Goal: Task Accomplishment & Management: Complete application form

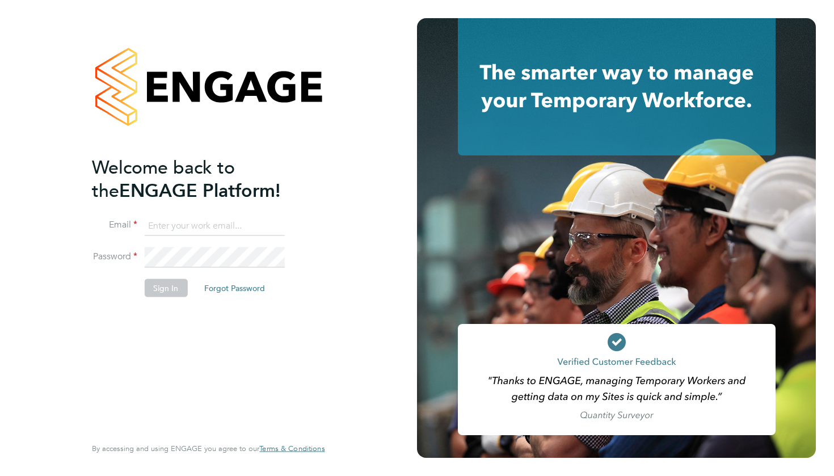
type input "sam.slydel@gmail.com"
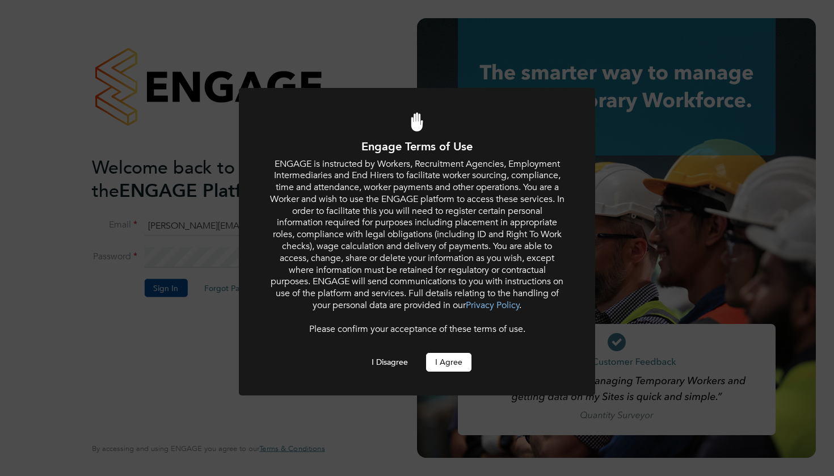
click at [454, 357] on button "I Agree" at bounding box center [448, 362] width 45 height 18
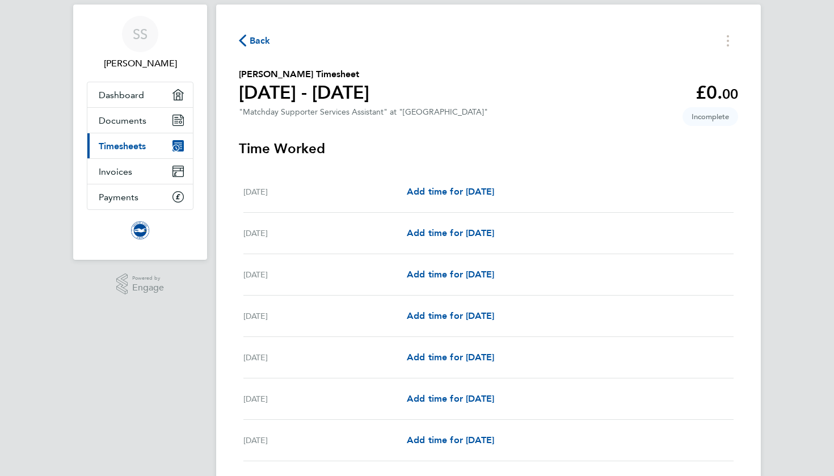
scroll to position [35, 0]
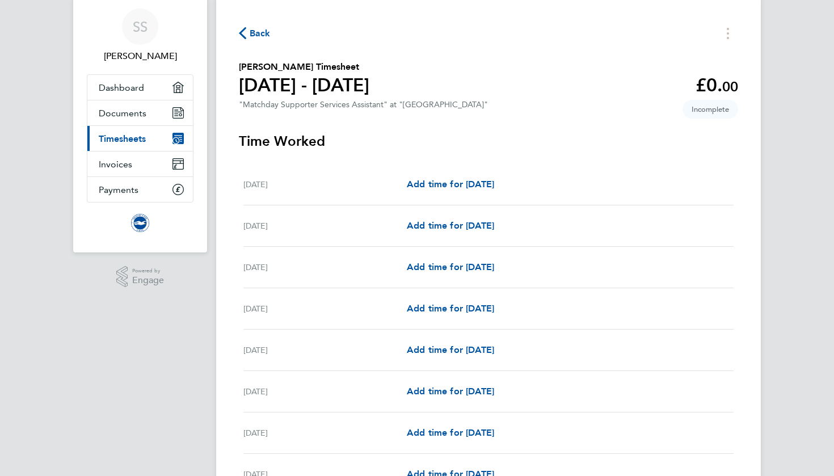
click at [247, 31] on span "Back" at bounding box center [255, 32] width 32 height 11
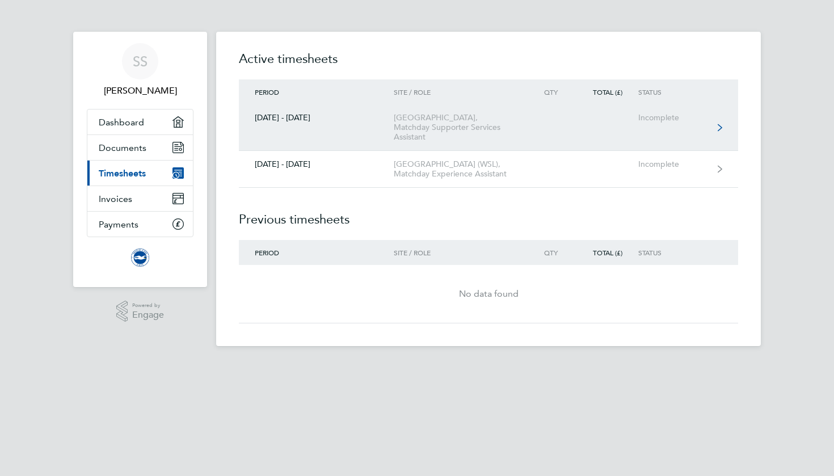
click at [488, 133] on div "[GEOGRAPHIC_DATA], Matchday Supporter Services Assistant" at bounding box center [459, 127] width 130 height 29
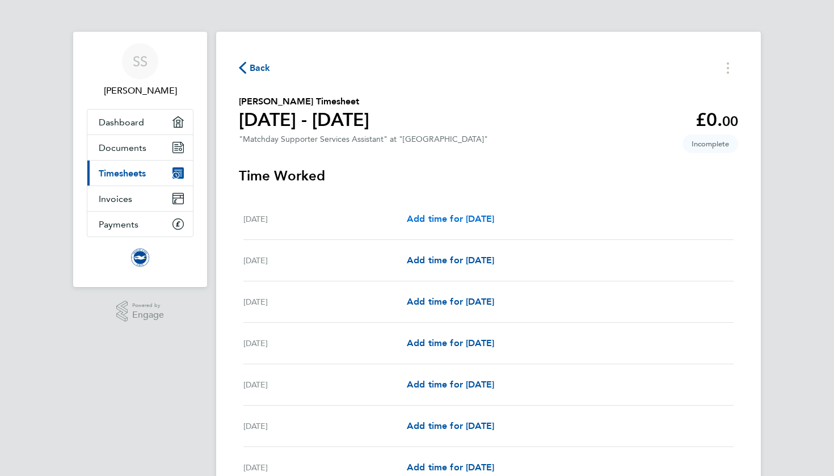
click at [429, 218] on span "Add time for [DATE]" at bounding box center [450, 218] width 87 height 11
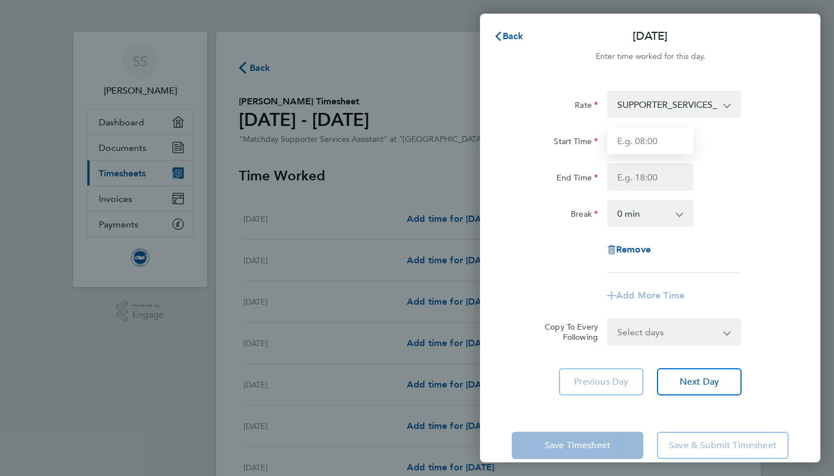
click at [639, 139] on input "Start Time" at bounding box center [650, 140] width 86 height 27
type input "10:00"
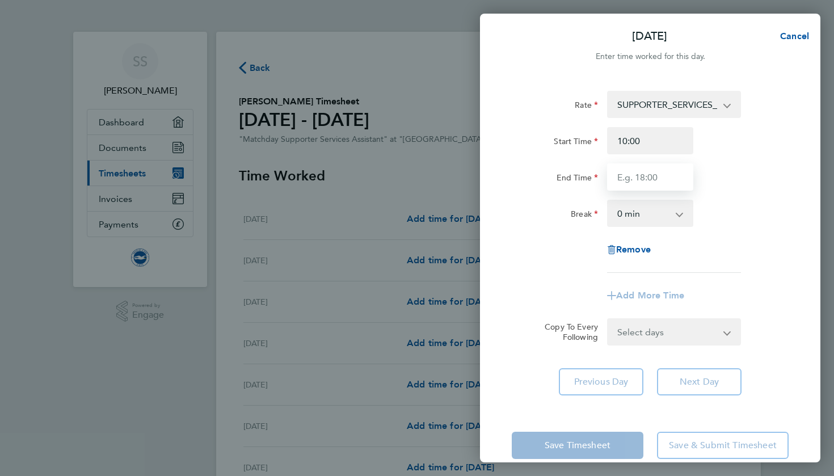
click at [650, 184] on input "End Time" at bounding box center [650, 176] width 86 height 27
type input "13:00"
click at [794, 161] on div "Rate SUPPORTER_SERVICES_HOURS - 13.50 Start Time 10:00 End Time 13:00 Break 0 m…" at bounding box center [650, 243] width 341 height 332
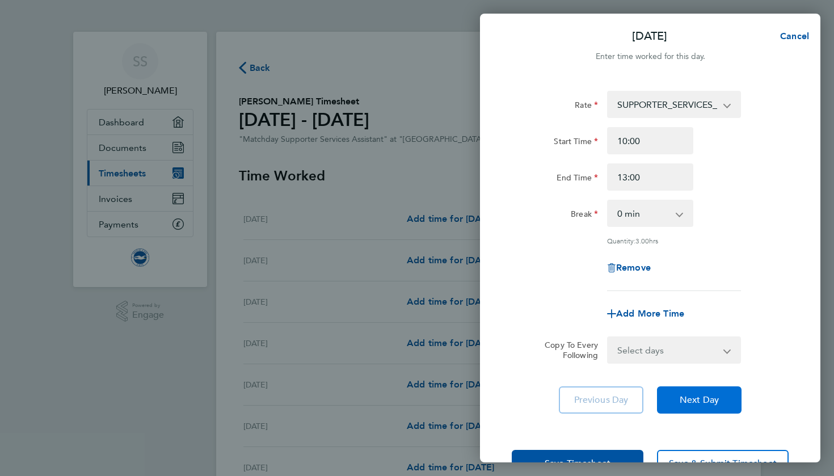
click at [691, 391] on button "Next Day" at bounding box center [699, 400] width 85 height 27
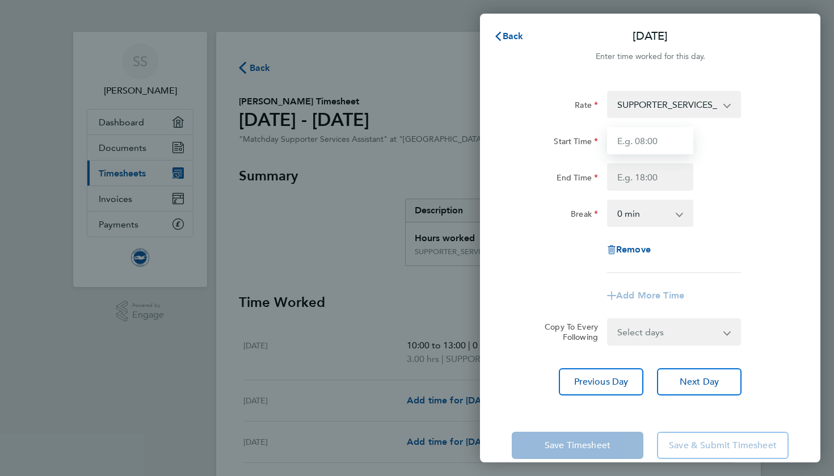
click at [635, 140] on input "Start Time" at bounding box center [650, 140] width 86 height 27
type input "10:00"
click at [658, 185] on input "End Time" at bounding box center [650, 176] width 86 height 27
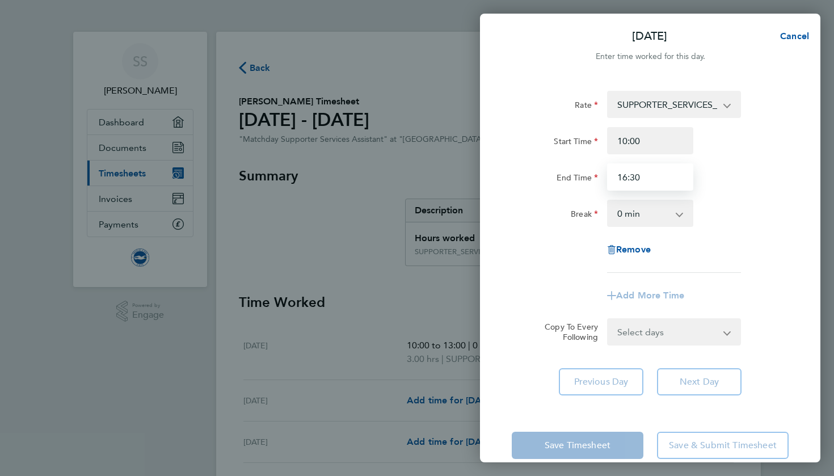
type input "16:30"
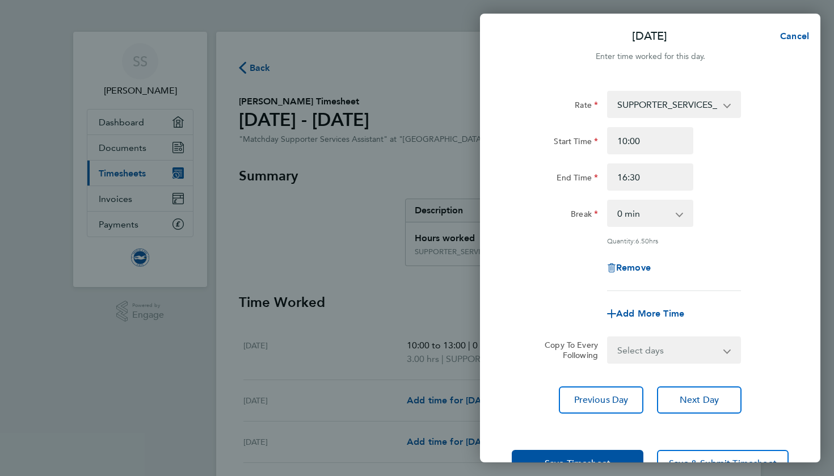
click at [737, 194] on div "Rate SUPPORTER_SERVICES_HOURS - 13.50 Start Time 10:00 End Time 16:30 Break 0 m…" at bounding box center [650, 191] width 277 height 200
click at [702, 401] on span "Next Day" at bounding box center [699, 399] width 39 height 11
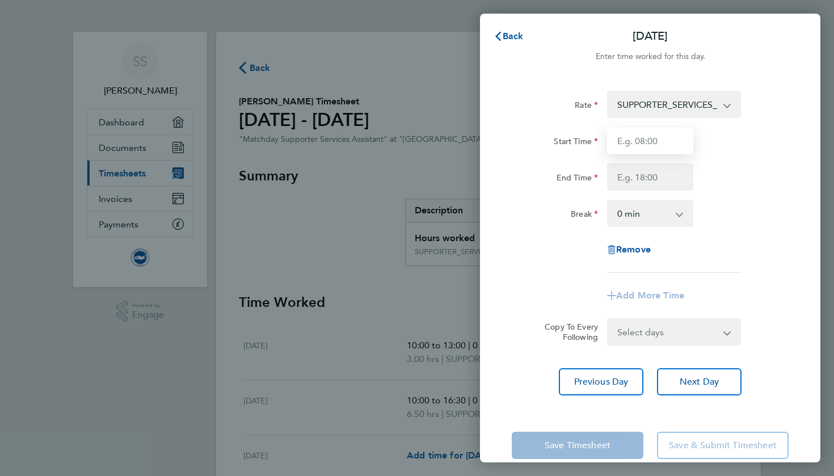
click at [643, 146] on input "Start Time" at bounding box center [650, 140] width 86 height 27
type input "10:00"
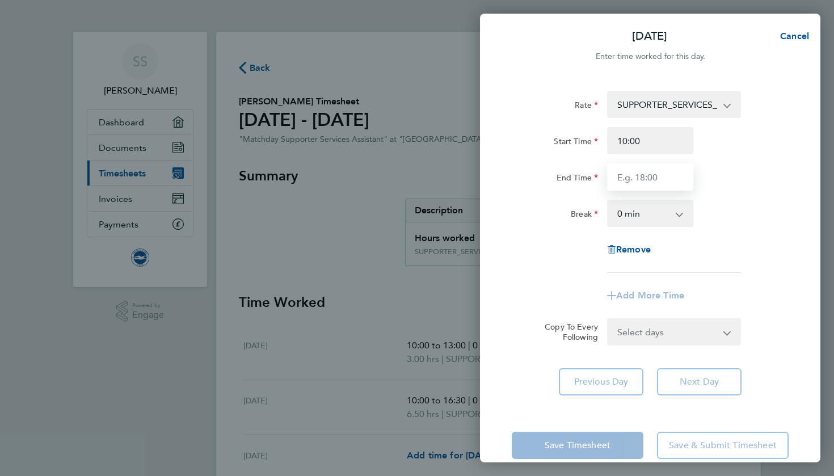
click at [639, 182] on input "End Time" at bounding box center [650, 176] width 86 height 27
type input "14:00"
click at [746, 277] on app-timesheet-line-form-group "Rate SUPPORTER_SERVICES_HOURS - 13.50 Start Time 10:00 End Time 14:00 Break 0 m…" at bounding box center [650, 200] width 277 height 219
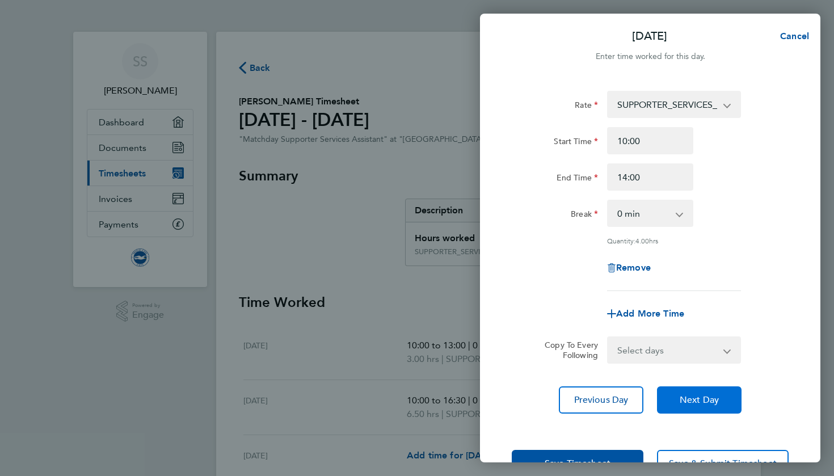
click at [691, 395] on span "Next Day" at bounding box center [699, 399] width 39 height 11
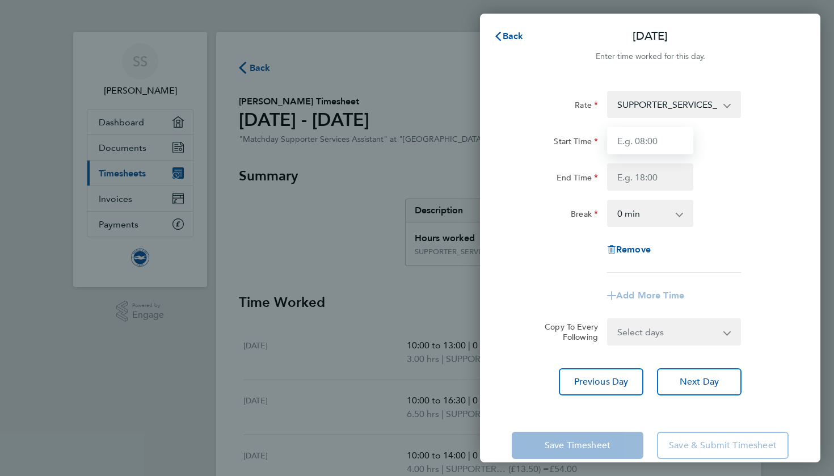
click at [646, 140] on input "Start Time" at bounding box center [650, 140] width 86 height 27
type input "10:00"
click at [668, 180] on input "End Time" at bounding box center [650, 176] width 86 height 27
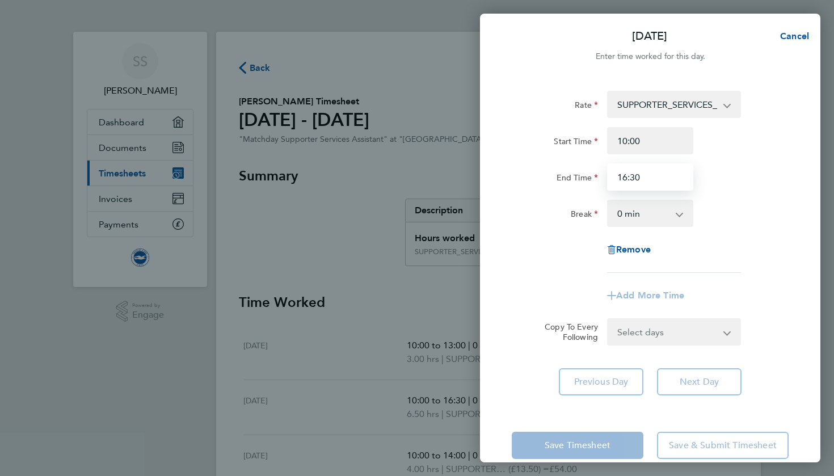
type input "16:30"
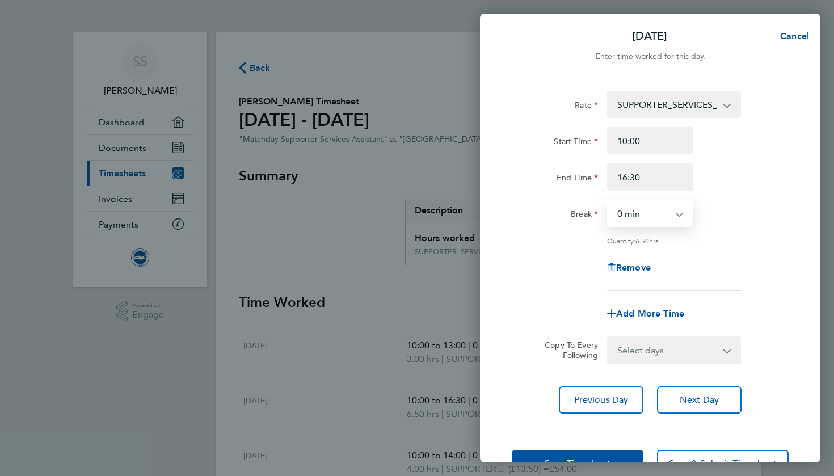
select select "30"
click at [630, 400] on button "Previous Day" at bounding box center [601, 400] width 85 height 27
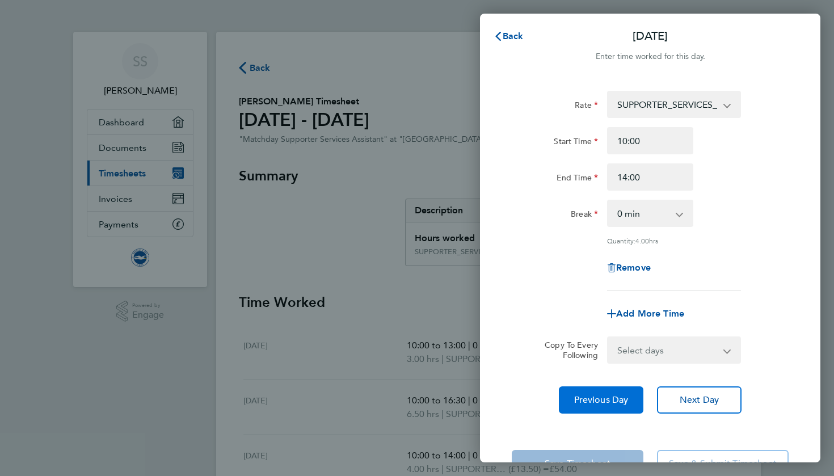
click at [623, 401] on span "Previous Day" at bounding box center [601, 399] width 54 height 11
select select "30"
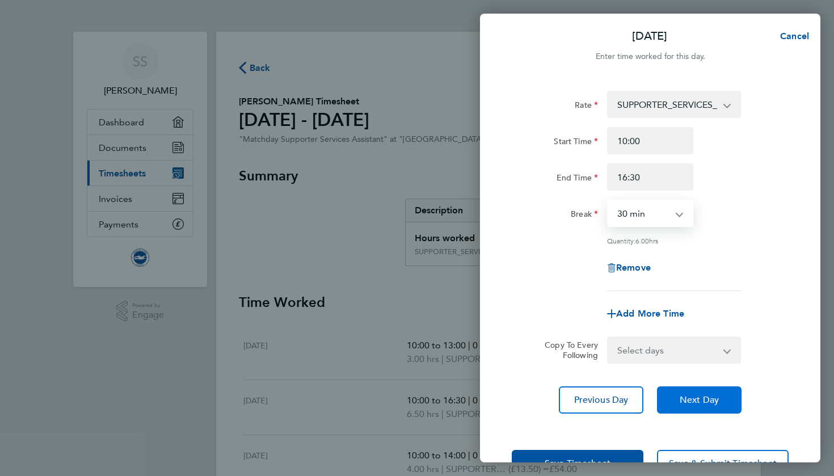
click at [700, 396] on span "Next Day" at bounding box center [699, 399] width 39 height 11
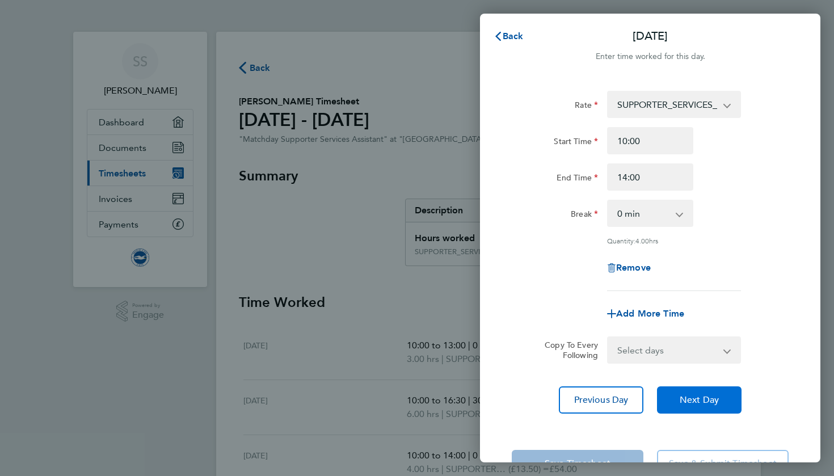
click at [698, 402] on span "Next Day" at bounding box center [699, 399] width 39 height 11
select select "30"
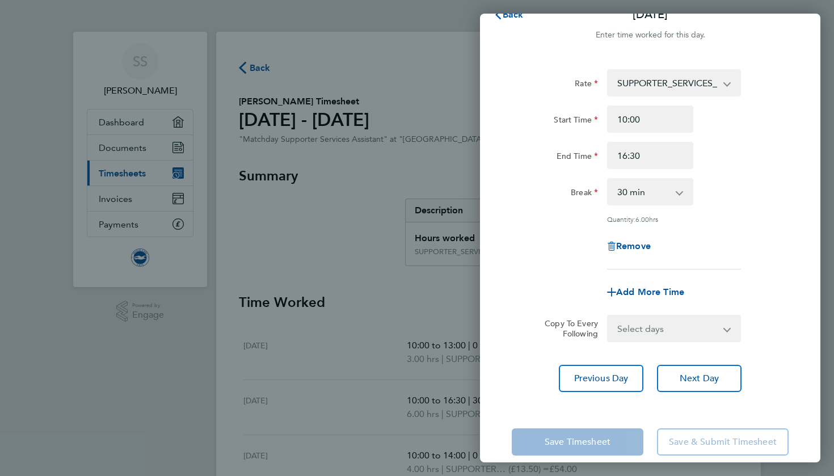
scroll to position [36, 0]
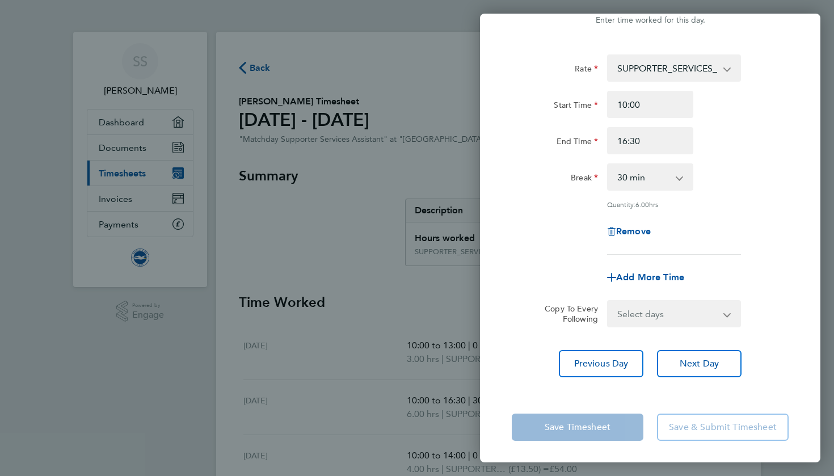
click at [752, 218] on div "Remove" at bounding box center [650, 231] width 286 height 27
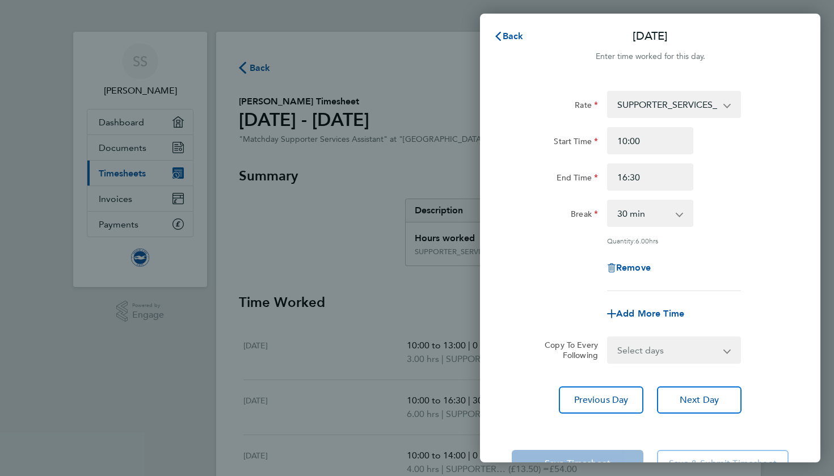
scroll to position [0, 0]
click at [513, 37] on span "Back" at bounding box center [513, 36] width 21 height 11
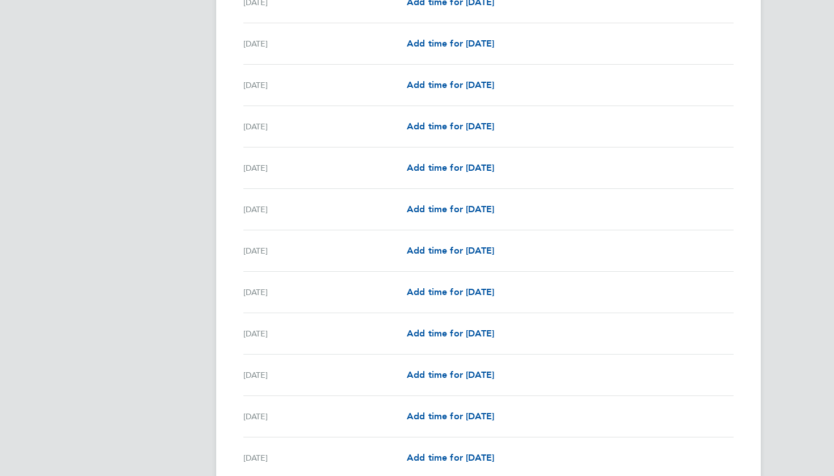
scroll to position [816, 0]
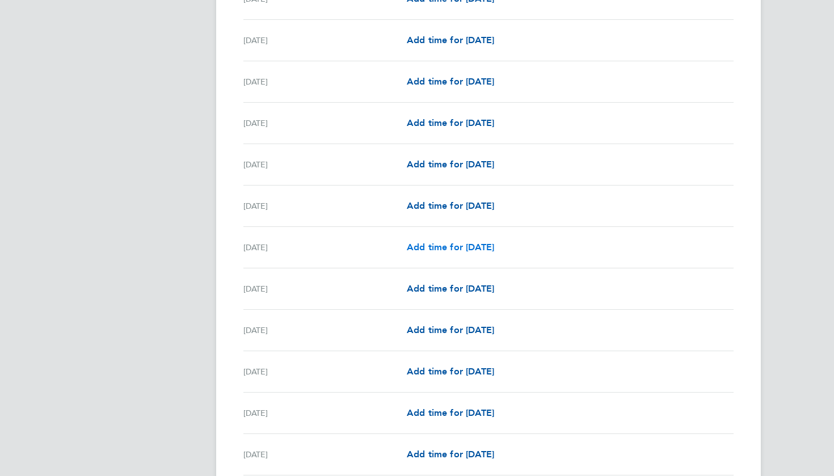
click at [443, 246] on span "Add time for [DATE]" at bounding box center [450, 247] width 87 height 11
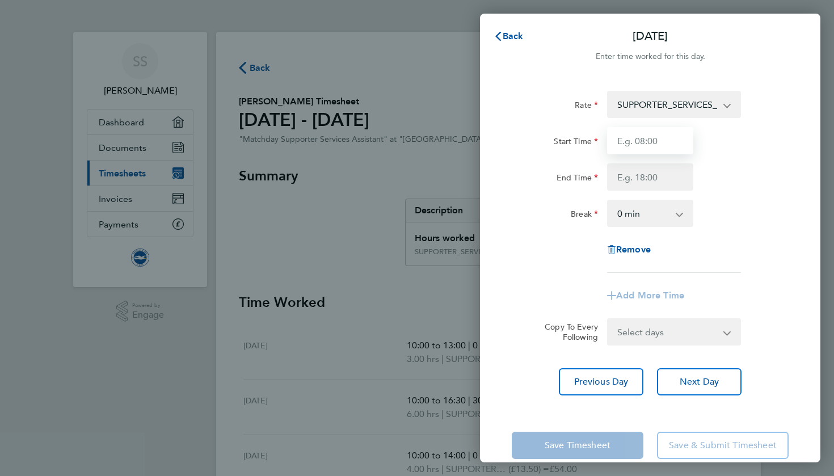
click at [648, 150] on input "Start Time" at bounding box center [650, 140] width 86 height 27
type input "10:00"
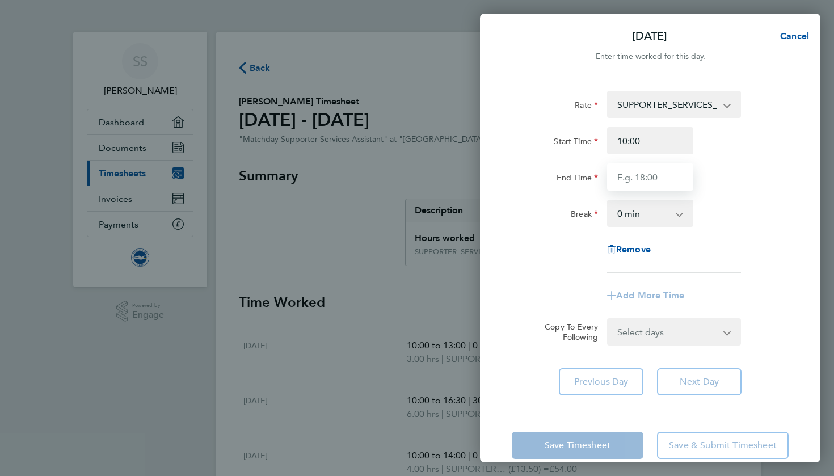
click at [665, 182] on input "End Time" at bounding box center [650, 176] width 86 height 27
type input "17:00"
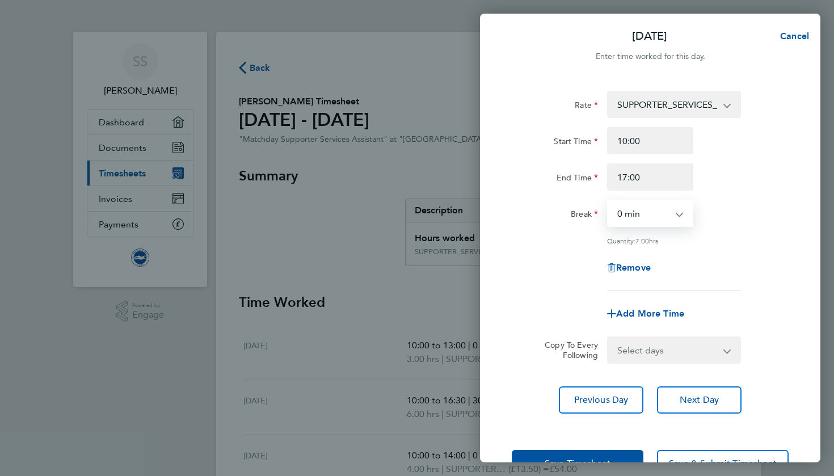
select select "30"
click at [729, 224] on div "Break 0 min 15 min 30 min 45 min 60 min 75 min 90 min" at bounding box center [650, 213] width 286 height 27
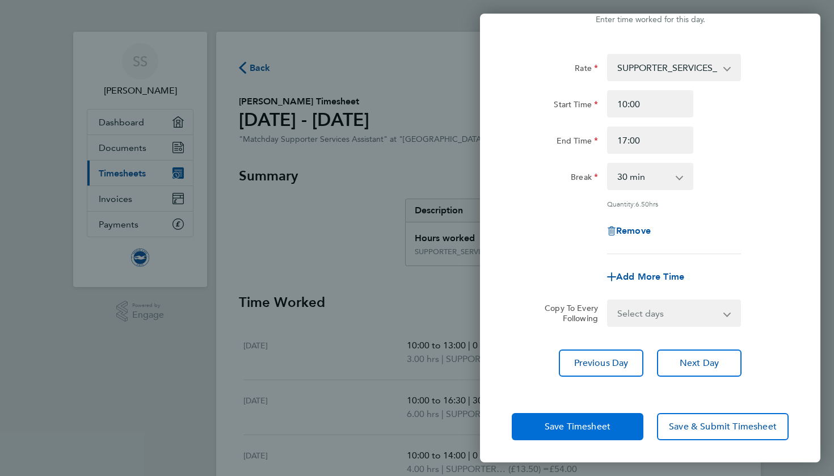
scroll to position [36, 0]
click at [555, 425] on span "Save Timesheet" at bounding box center [578, 427] width 66 height 11
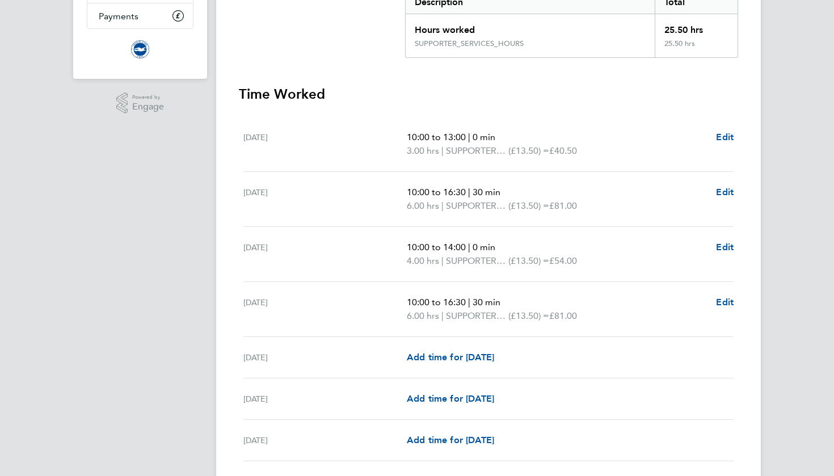
scroll to position [48, 0]
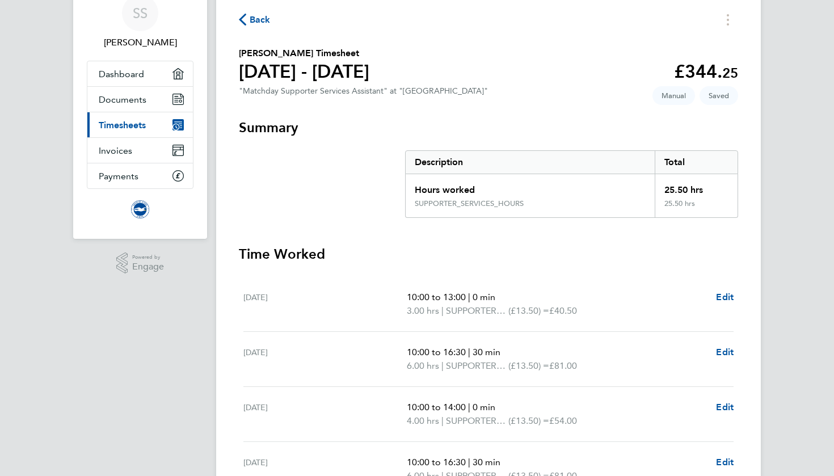
click at [262, 18] on span "Back" at bounding box center [260, 20] width 21 height 14
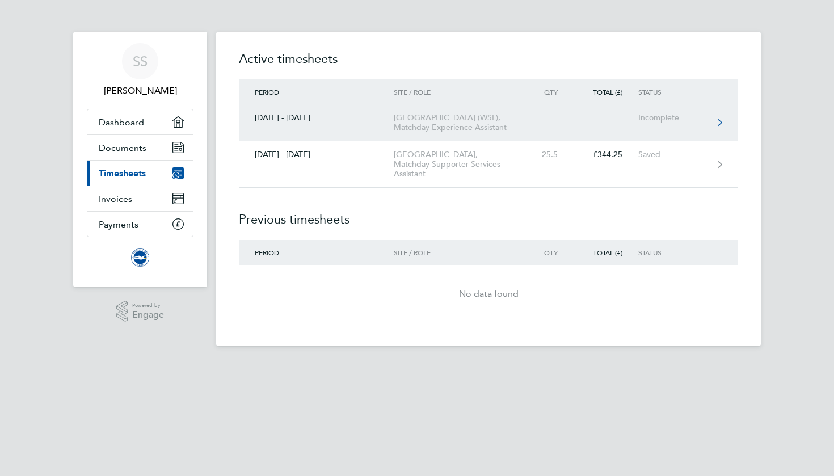
click at [498, 115] on div "[GEOGRAPHIC_DATA] (WSL), Matchday Experience Assistant" at bounding box center [459, 122] width 130 height 19
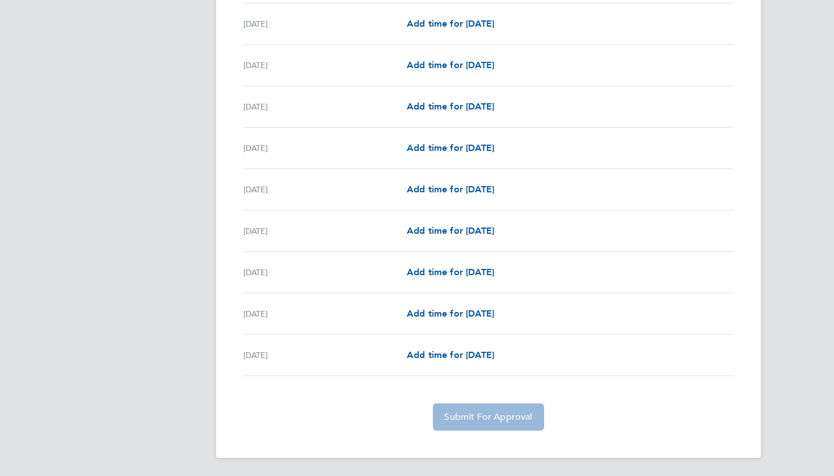
scroll to position [1065, 0]
click at [446, 270] on span "Add time for [DATE]" at bounding box center [450, 272] width 87 height 11
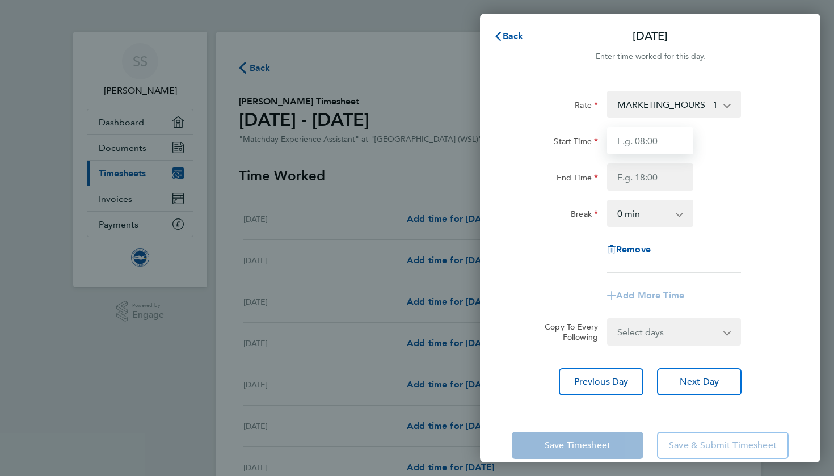
click at [648, 137] on input "Start Time" at bounding box center [650, 140] width 86 height 27
type input "09:00"
click at [662, 175] on input "End Time" at bounding box center [650, 176] width 86 height 27
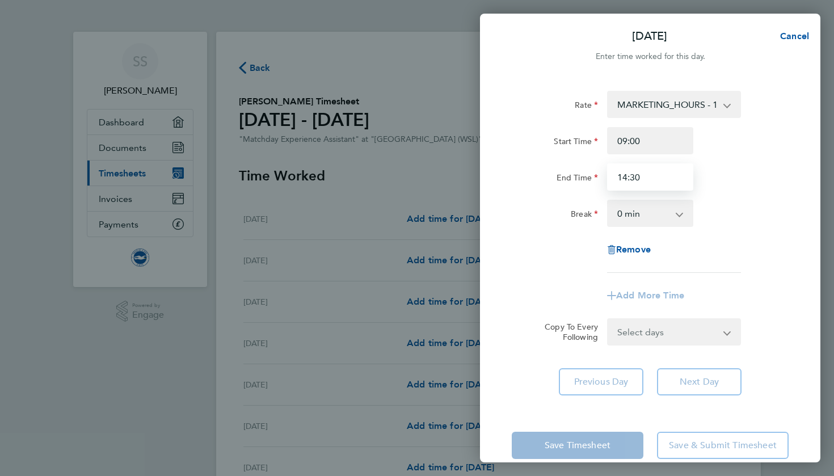
type input "14:30"
click at [737, 170] on div "End Time 14:30" at bounding box center [650, 176] width 286 height 27
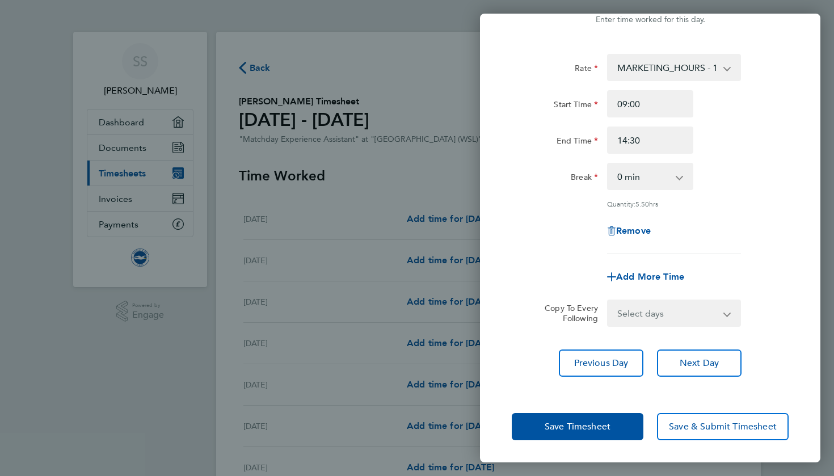
scroll to position [36, 0]
click at [536, 433] on button "Save Timesheet" at bounding box center [578, 427] width 132 height 27
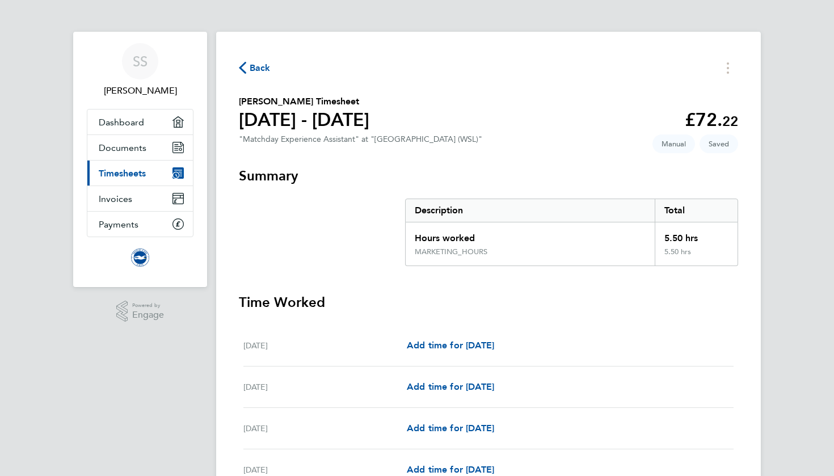
click at [250, 70] on span "Back" at bounding box center [260, 68] width 21 height 14
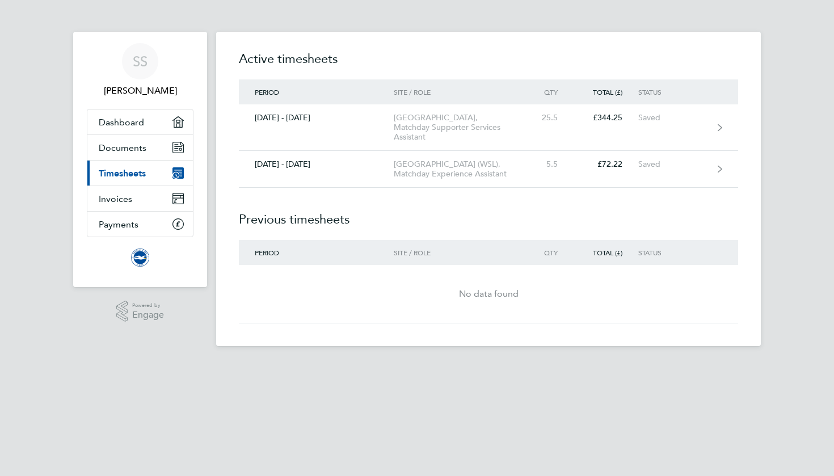
click at [149, 174] on link "Current page: Timesheets" at bounding box center [140, 173] width 106 height 25
click at [150, 146] on link "Documents" at bounding box center [140, 147] width 106 height 25
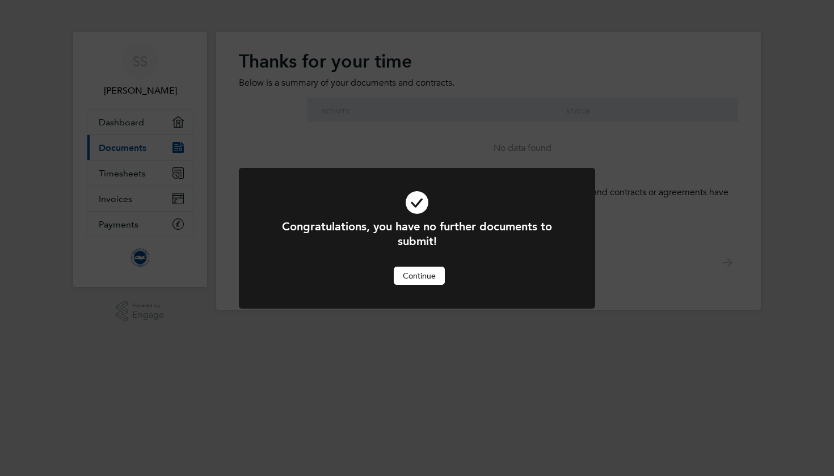
click at [414, 271] on button "Continue" at bounding box center [419, 276] width 51 height 18
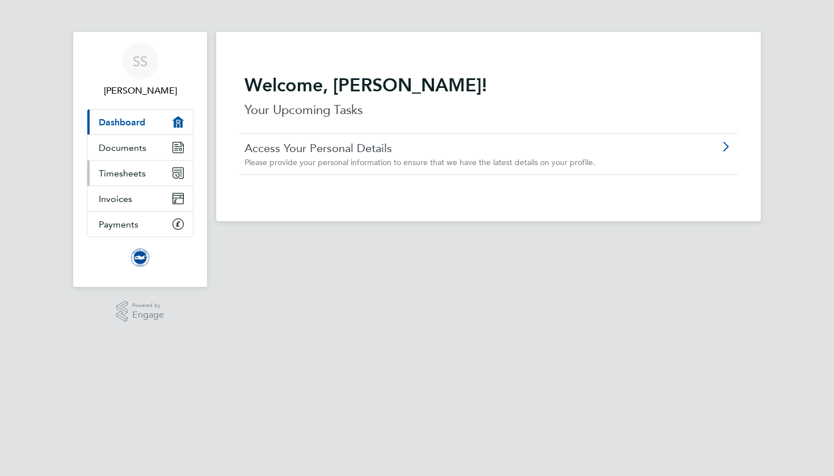
click at [146, 175] on link "Timesheets" at bounding box center [140, 173] width 106 height 25
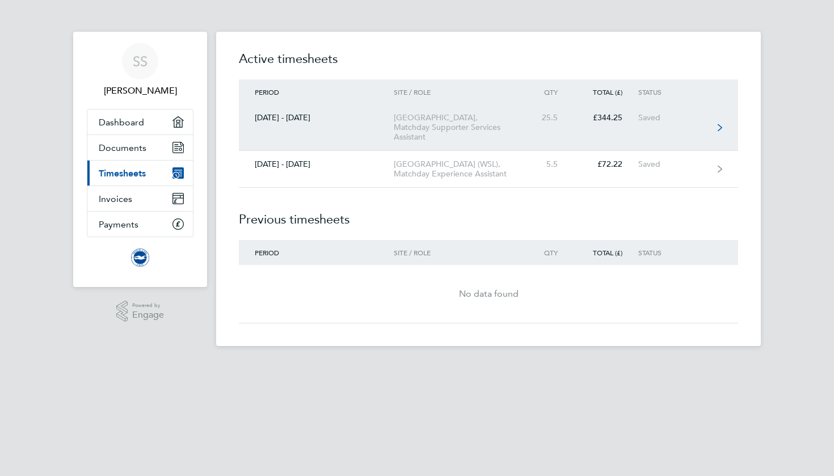
click at [450, 125] on div "[GEOGRAPHIC_DATA], Matchday Supporter Services Assistant" at bounding box center [459, 127] width 130 height 29
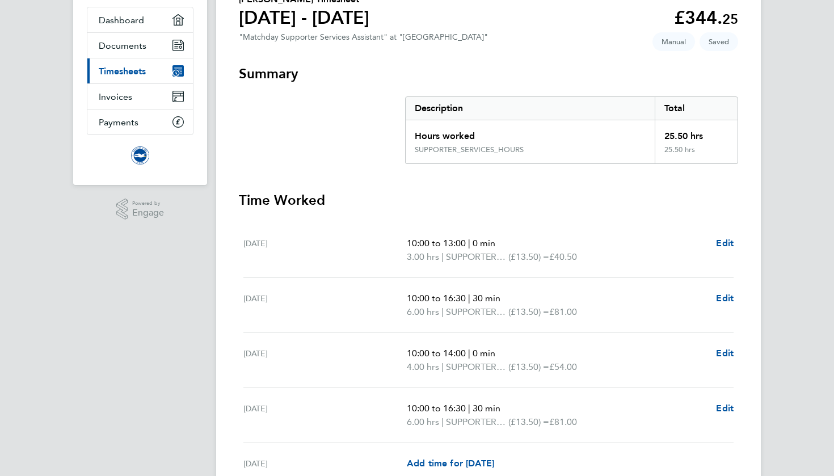
scroll to position [88, 0]
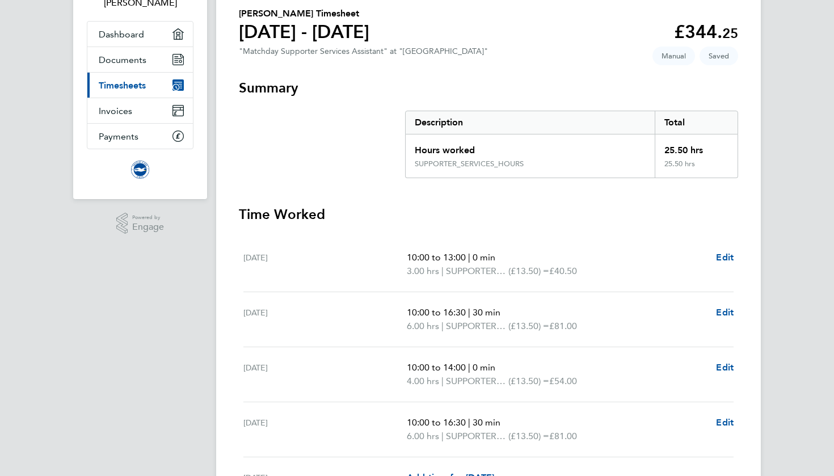
click at [157, 85] on link "Current page: Timesheets" at bounding box center [140, 85] width 106 height 25
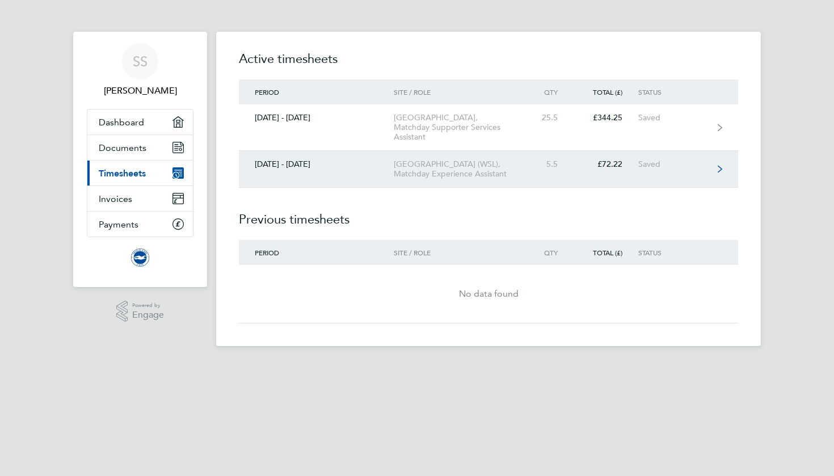
click at [431, 173] on div "[GEOGRAPHIC_DATA] (WSL), Matchday Experience Assistant" at bounding box center [459, 168] width 130 height 19
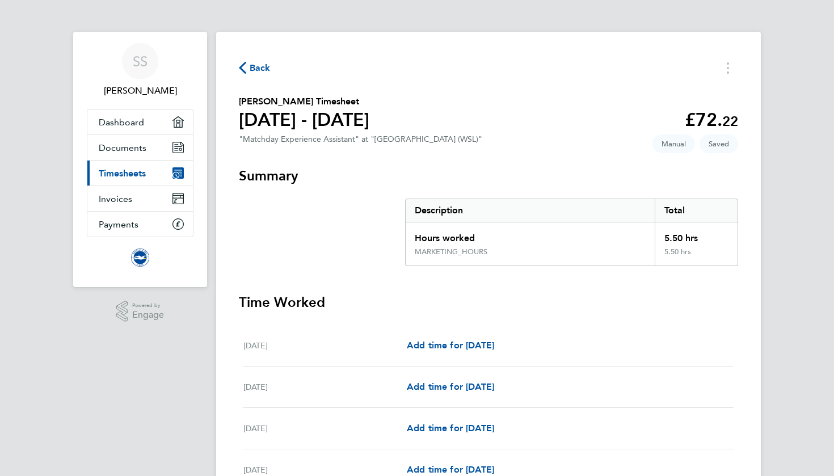
click at [145, 174] on span "Timesheets" at bounding box center [122, 173] width 47 height 11
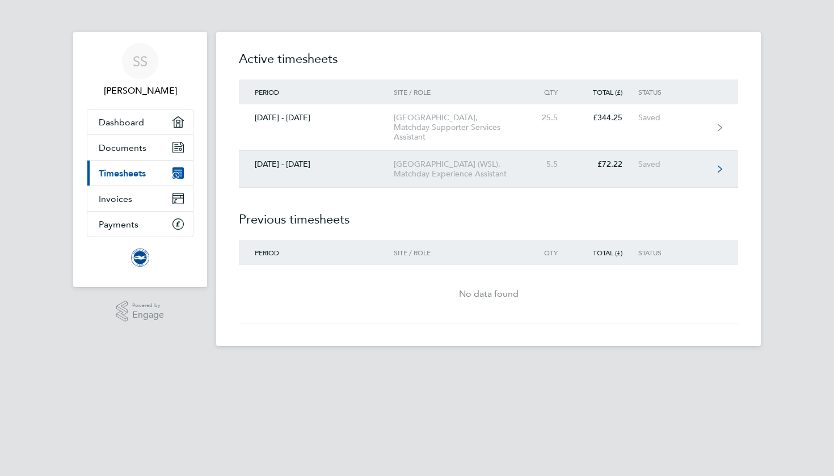
click at [380, 177] on link "[DATE] - [DATE] People [GEOGRAPHIC_DATA] (WSL), Matchday Experience Assistant 5…" at bounding box center [488, 169] width 499 height 37
